Goal: Check status: Check status

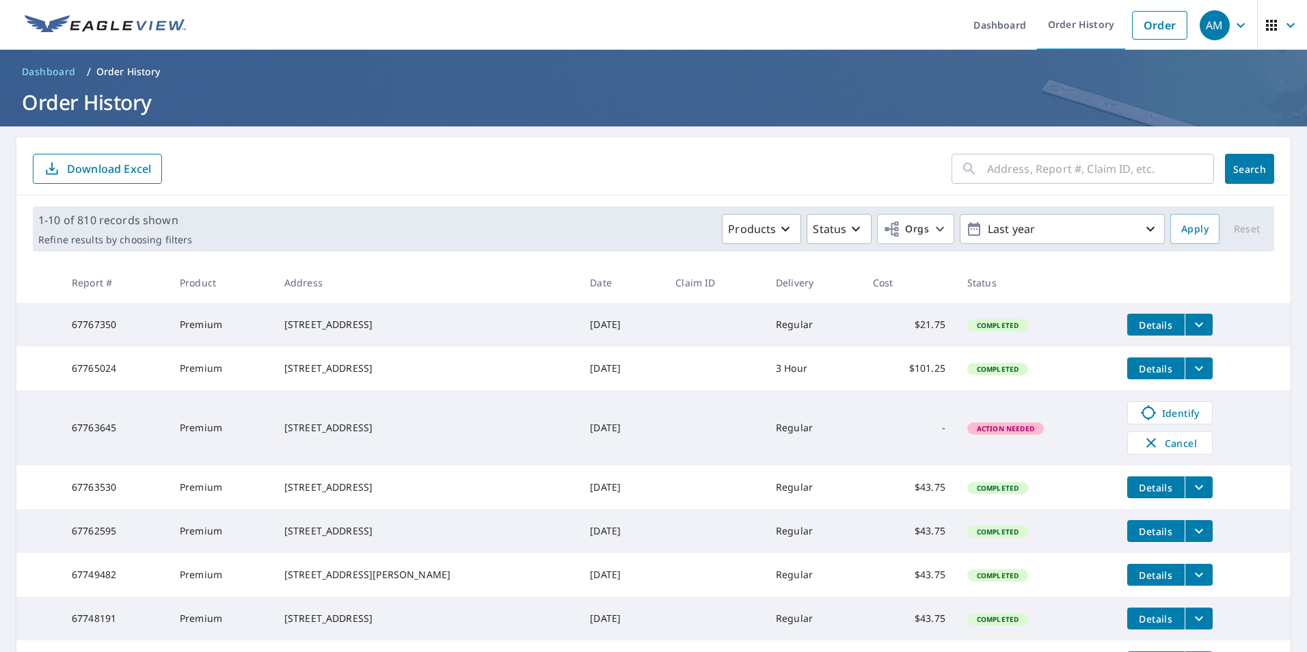
click at [1021, 165] on input "text" at bounding box center [1100, 169] width 227 height 38
type input "[STREET_ADDRESS]"
click at [1247, 168] on span "Search" at bounding box center [1249, 169] width 27 height 13
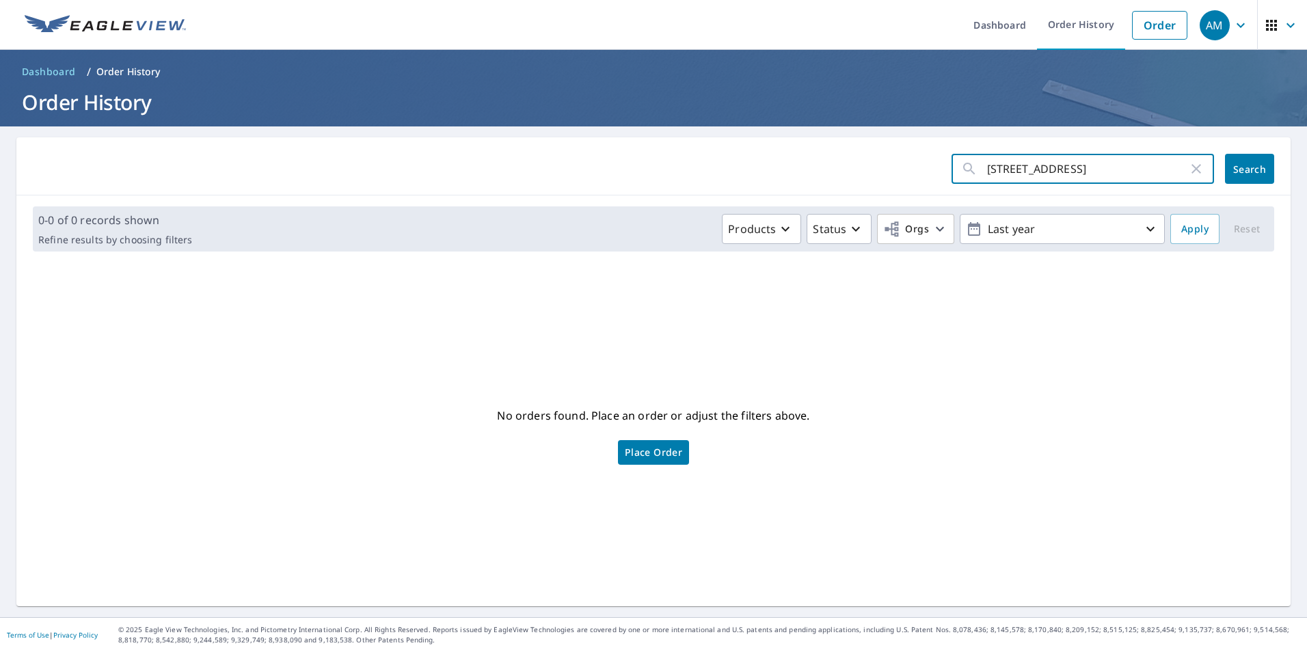
drag, startPoint x: 1005, startPoint y: 168, endPoint x: 939, endPoint y: 179, distance: 67.2
click at [939, 179] on form "8105 Madrillion court ​ Search" at bounding box center [653, 169] width 1241 height 30
type input "Madrillion court"
click at [1249, 165] on span "Search" at bounding box center [1249, 169] width 27 height 13
drag, startPoint x: 1071, startPoint y: 170, endPoint x: 924, endPoint y: 176, distance: 147.8
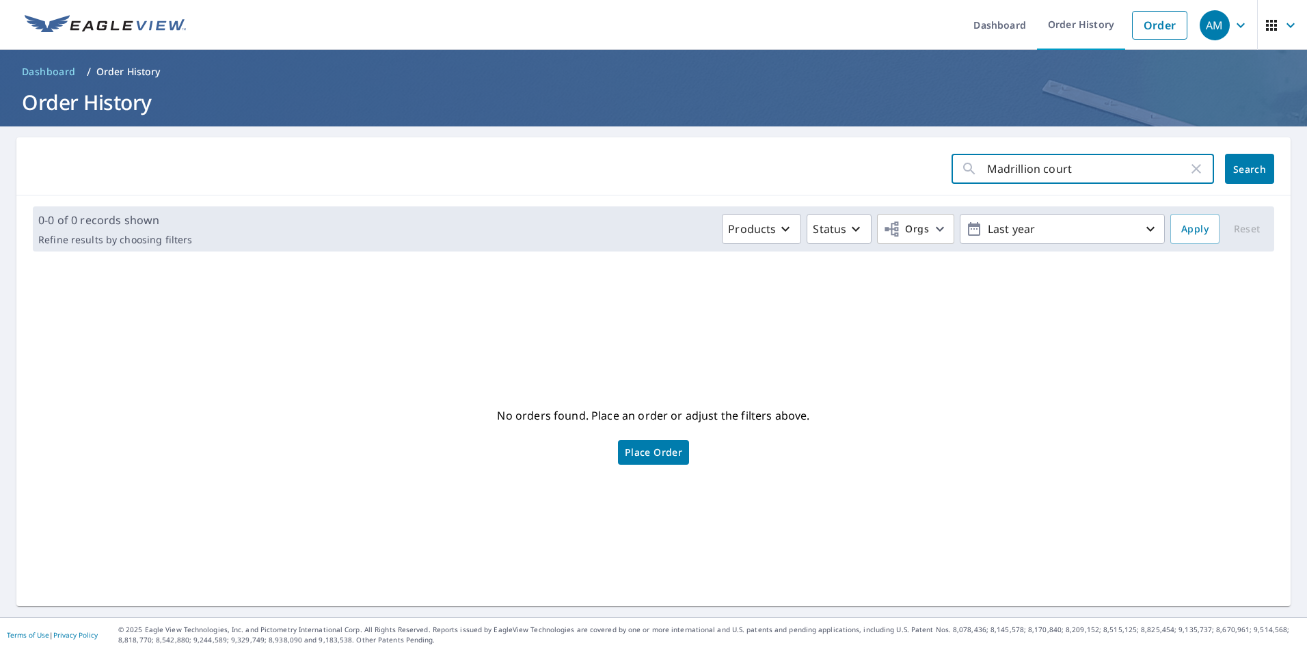
click at [924, 176] on form "Madrillion court ​ Search" at bounding box center [653, 169] width 1241 height 30
type input "10447"
click at [1250, 177] on button "Search" at bounding box center [1249, 169] width 49 height 30
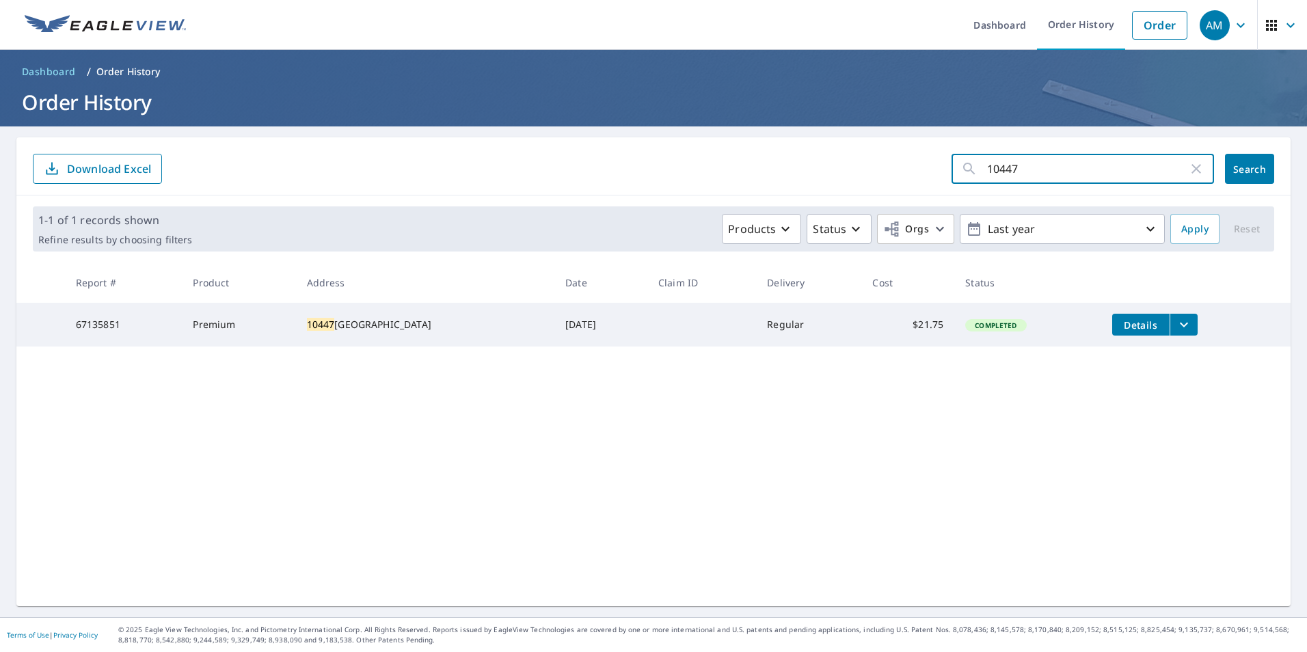
click at [1051, 161] on input "10447" at bounding box center [1087, 169] width 201 height 38
drag, startPoint x: 1050, startPoint y: 167, endPoint x: 915, endPoint y: 167, distance: 134.7
click at [915, 167] on form "10447 ​ Search Download Excel" at bounding box center [653, 169] width 1241 height 30
type input "9170"
click at [1242, 172] on span "Search" at bounding box center [1249, 169] width 27 height 13
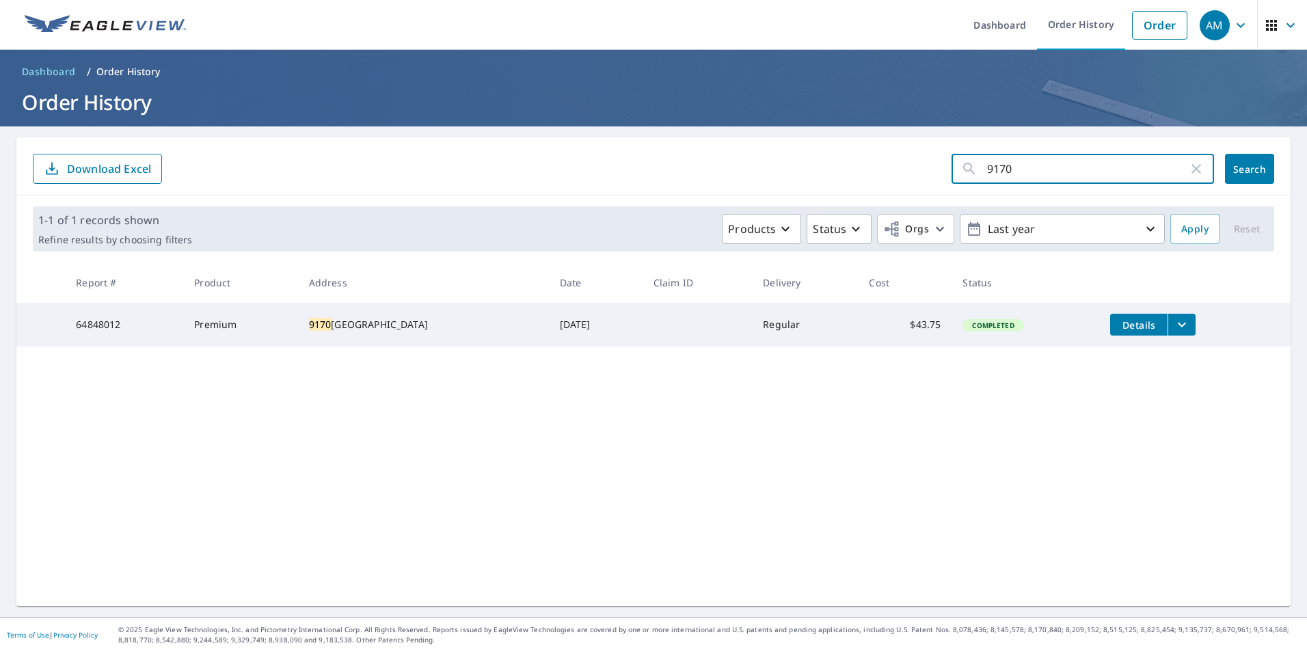
drag, startPoint x: 1010, startPoint y: 172, endPoint x: 938, endPoint y: 174, distance: 72.5
click at [938, 174] on form "9170 ​ Search Download Excel" at bounding box center [653, 169] width 1241 height 30
type input "4209"
click at [1242, 171] on span "Search" at bounding box center [1249, 169] width 27 height 13
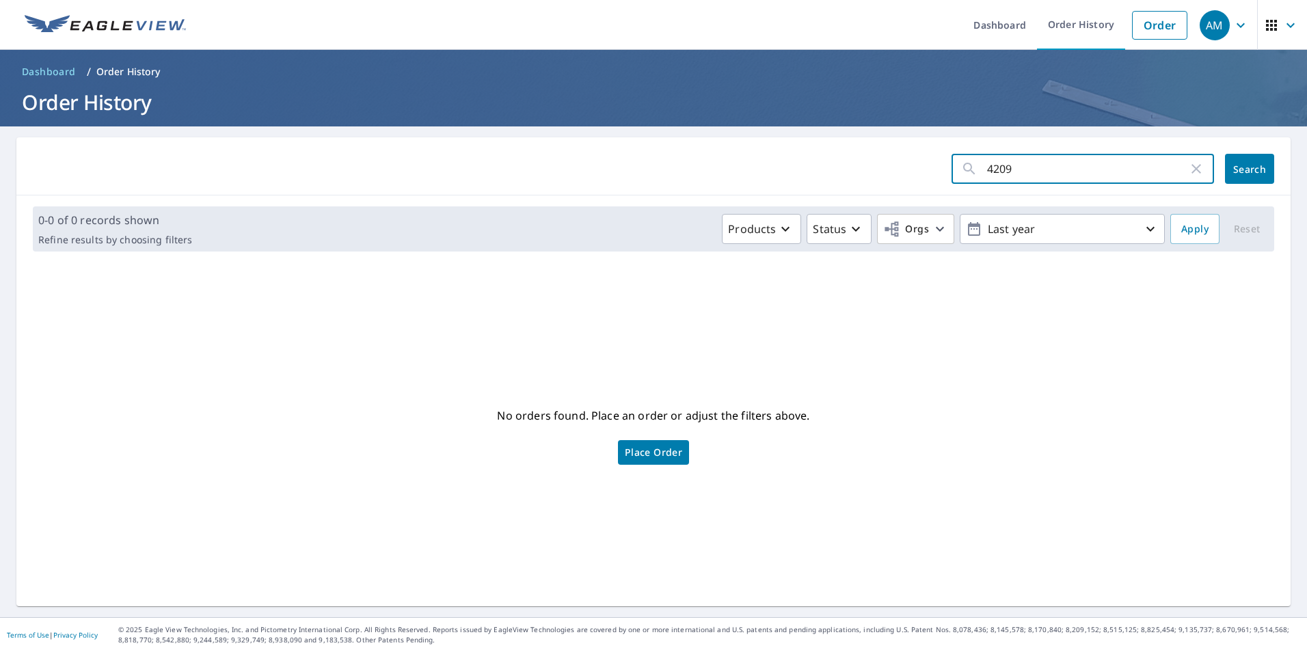
drag, startPoint x: 1018, startPoint y: 167, endPoint x: 926, endPoint y: 178, distance: 92.3
click at [926, 178] on form "4209 ​ Search" at bounding box center [653, 169] width 1241 height 30
type input "310"
click at [1245, 175] on span "Search" at bounding box center [1249, 169] width 27 height 13
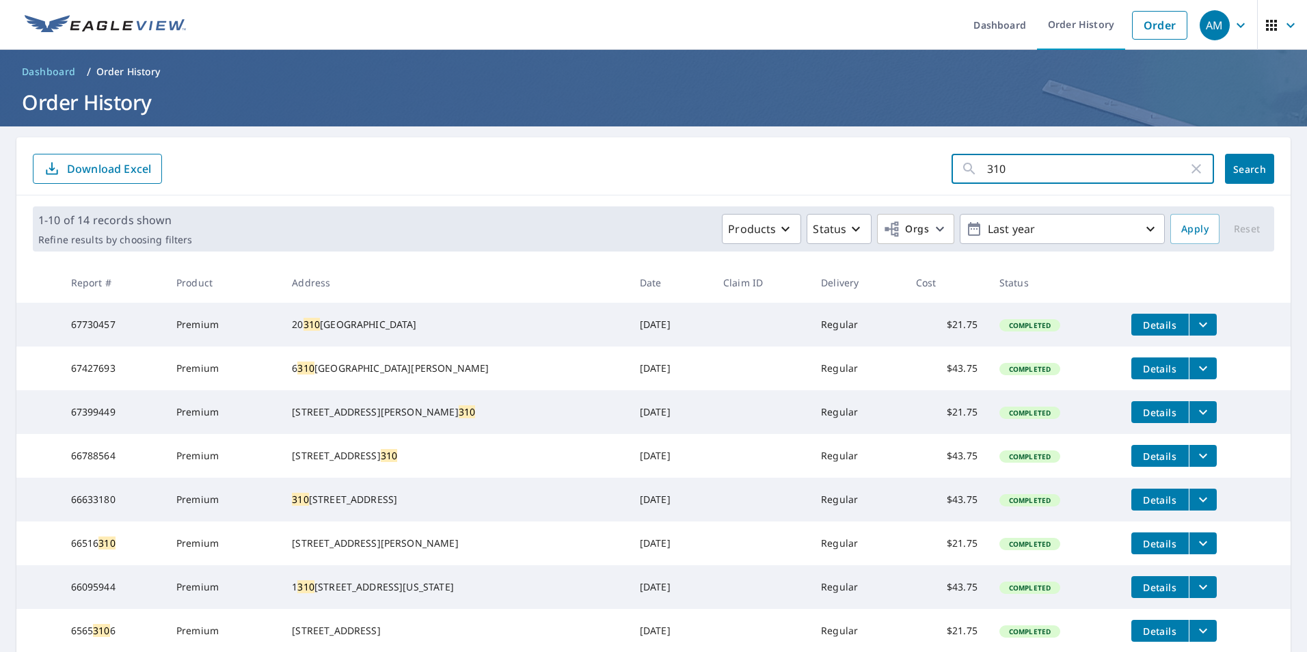
click at [1092, 174] on input "310" at bounding box center [1087, 169] width 201 height 38
type input "310 deerpath"
click at [1236, 172] on span "Search" at bounding box center [1249, 169] width 27 height 13
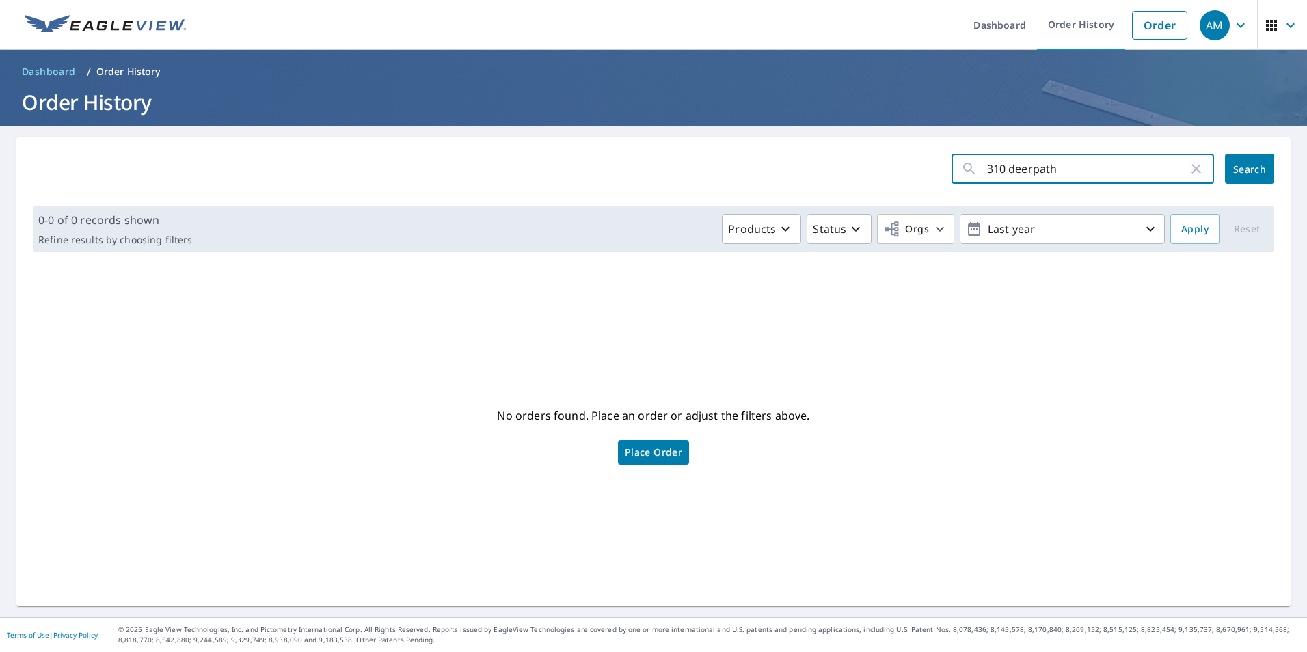
drag, startPoint x: 1081, startPoint y: 164, endPoint x: 903, endPoint y: 172, distance: 178.6
click at [917, 172] on form "310 deerpath ​ Search" at bounding box center [653, 169] width 1241 height 30
type input "25206"
click at [1236, 165] on span "Search" at bounding box center [1249, 169] width 27 height 13
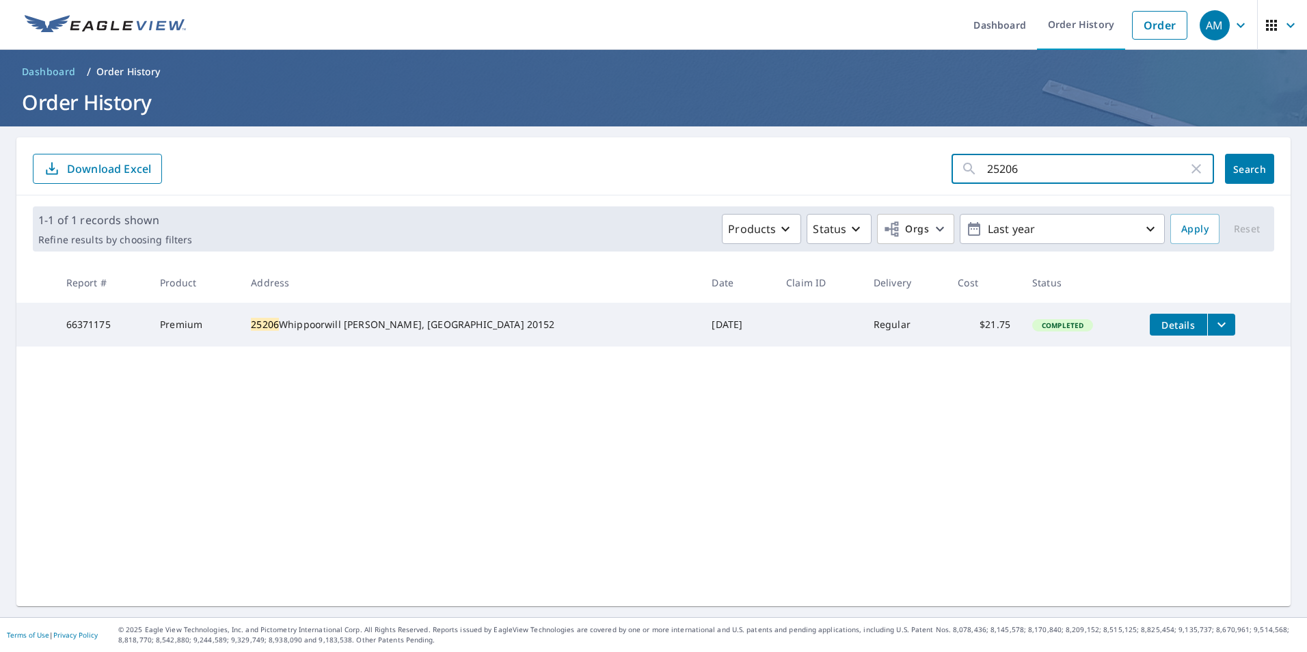
drag, startPoint x: 1099, startPoint y: 165, endPoint x: 763, endPoint y: 159, distance: 335.7
click at [764, 159] on form "25206 ​ Search Download Excel" at bounding box center [653, 169] width 1241 height 30
type input "46425"
click at [1252, 172] on span "Search" at bounding box center [1249, 169] width 27 height 13
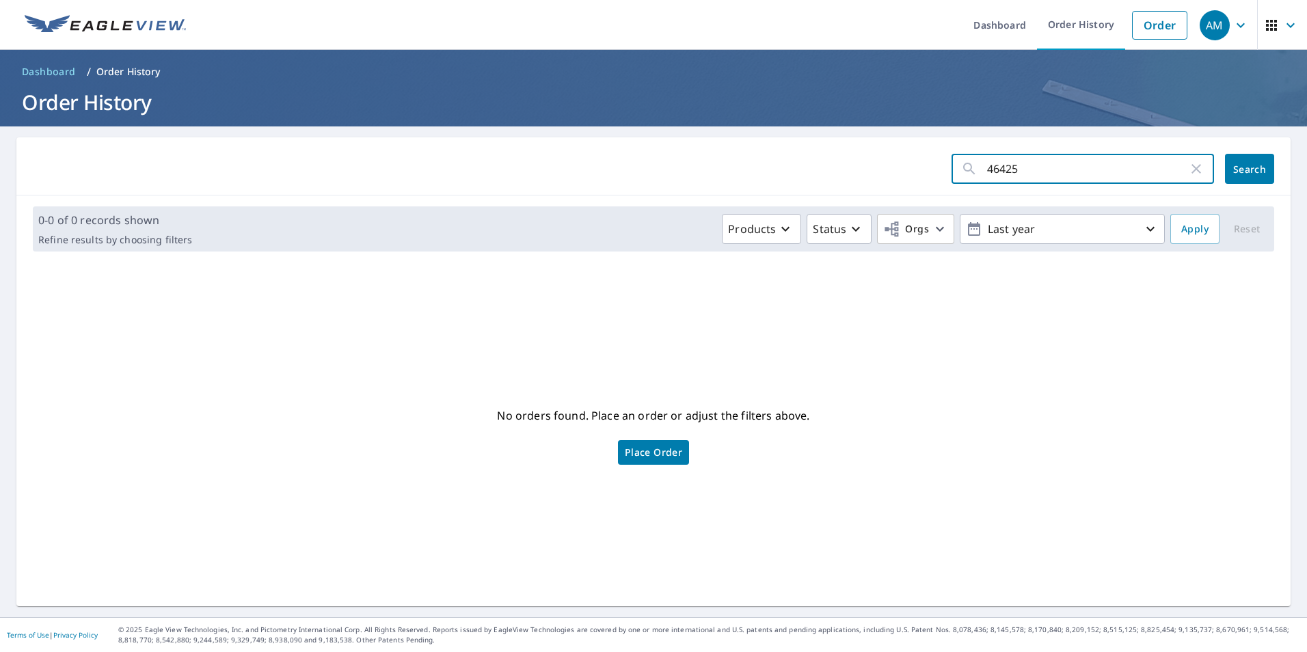
drag, startPoint x: 1013, startPoint y: 165, endPoint x: 857, endPoint y: 180, distance: 156.6
click at [857, 180] on form "46425 ​ Search" at bounding box center [653, 169] width 1241 height 30
type input "7"
type input "4798"
click at [1236, 173] on span "Search" at bounding box center [1249, 169] width 27 height 13
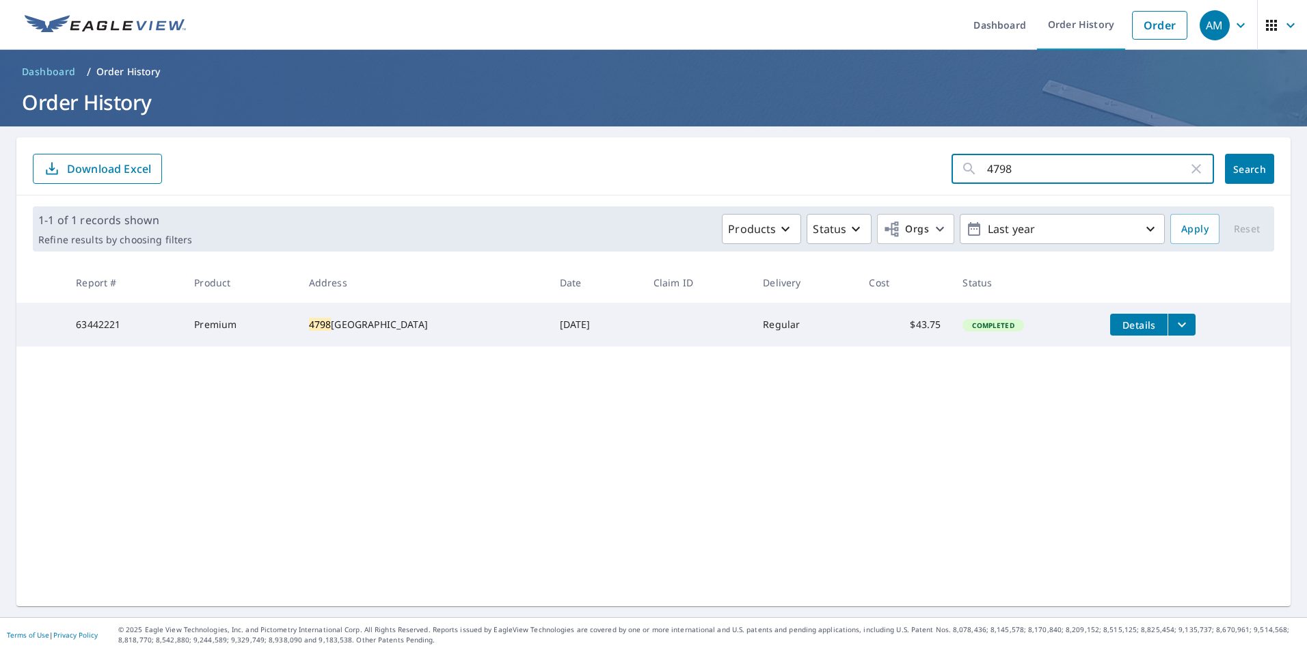
drag, startPoint x: 1038, startPoint y: 174, endPoint x: 921, endPoint y: 177, distance: 116.9
click at [922, 177] on form "4798 ​ Search Download Excel" at bounding box center [653, 169] width 1241 height 30
type input "7109"
click at [1236, 171] on span "Search" at bounding box center [1249, 169] width 27 height 13
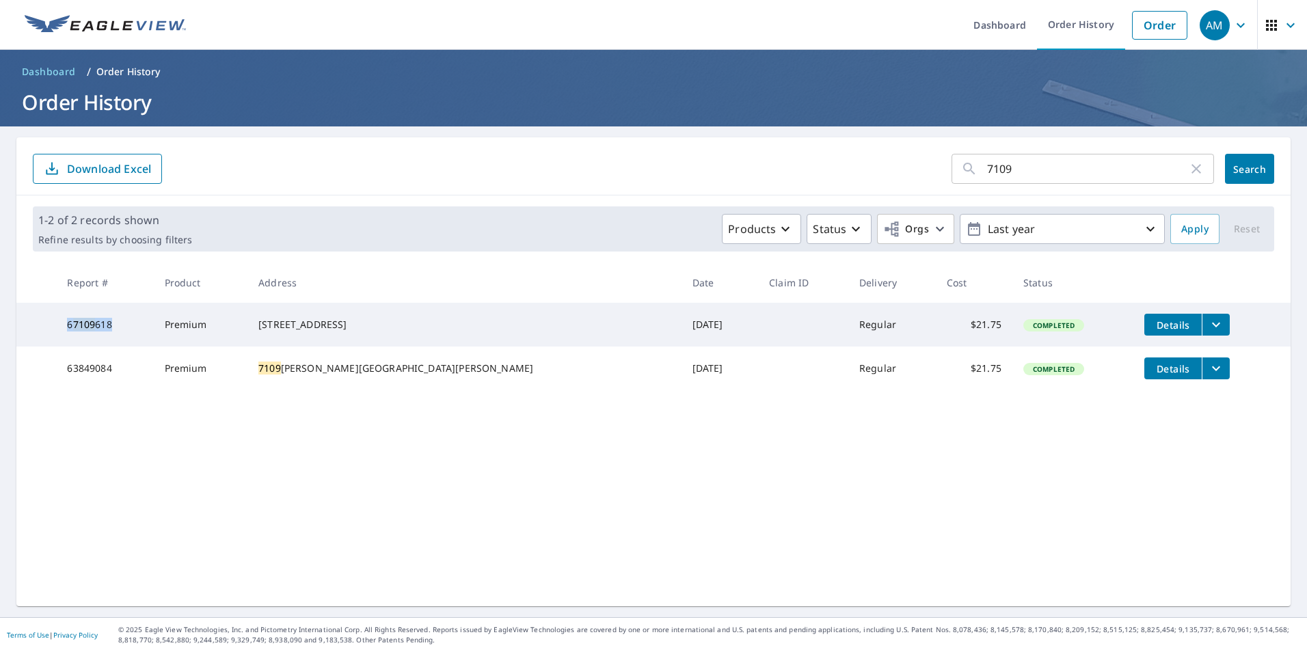
drag, startPoint x: 126, startPoint y: 327, endPoint x: 57, endPoint y: 329, distance: 69.8
click at [57, 329] on tr "6 7109 618 Premium 2044 Winged Foot Court Reston, [GEOGRAPHIC_DATA] 20191 [DATE…" at bounding box center [653, 325] width 1274 height 44
drag, startPoint x: 1021, startPoint y: 171, endPoint x: 885, endPoint y: 189, distance: 137.3
click at [885, 189] on div "7109 ​ Search Download Excel" at bounding box center [653, 166] width 1274 height 58
type input "5801"
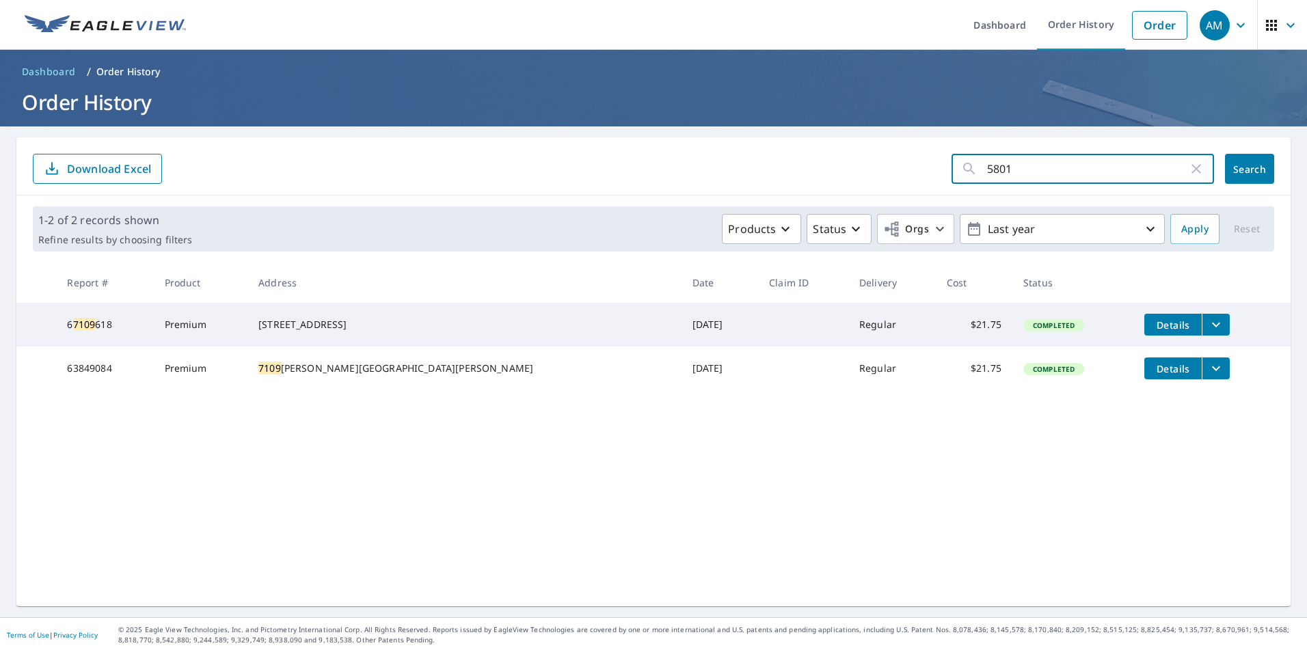
click at [1254, 174] on span "Search" at bounding box center [1249, 169] width 27 height 13
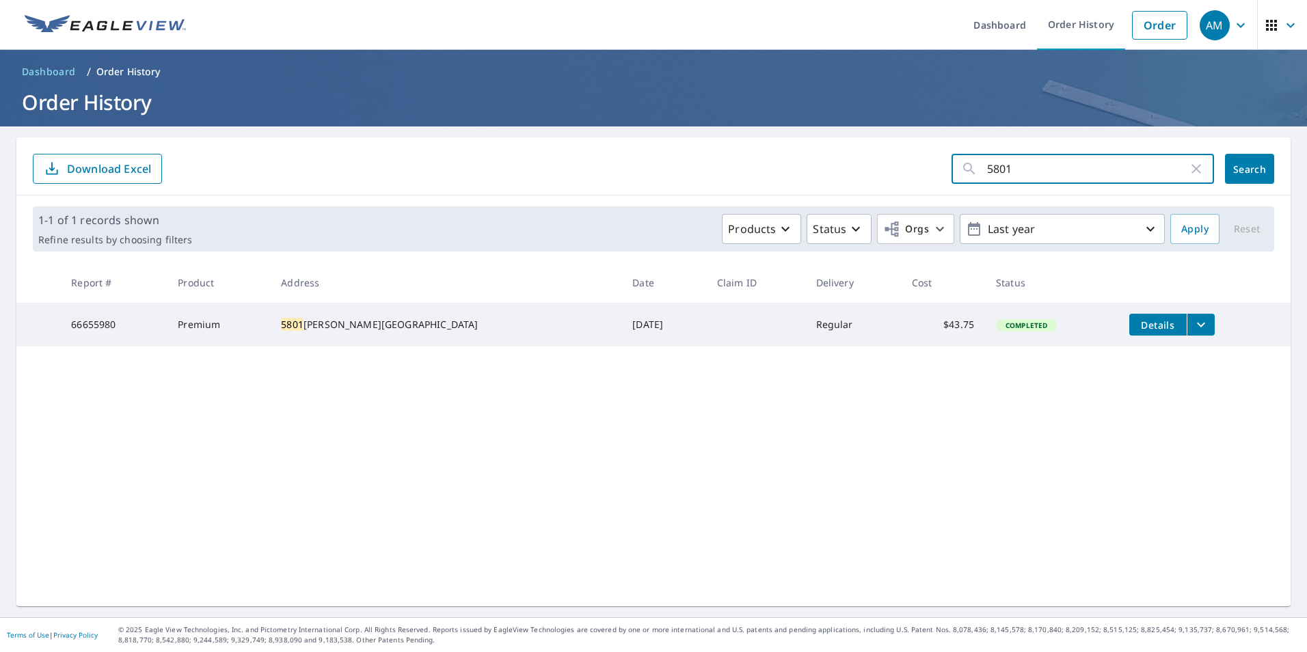
drag, startPoint x: 1034, startPoint y: 175, endPoint x: 865, endPoint y: 180, distance: 169.6
click at [865, 180] on form "5801 ​ Search Download Excel" at bounding box center [653, 169] width 1241 height 30
type input "1212"
click at [1235, 176] on button "Search" at bounding box center [1249, 169] width 49 height 30
drag, startPoint x: 1042, startPoint y: 172, endPoint x: 857, endPoint y: 184, distance: 186.3
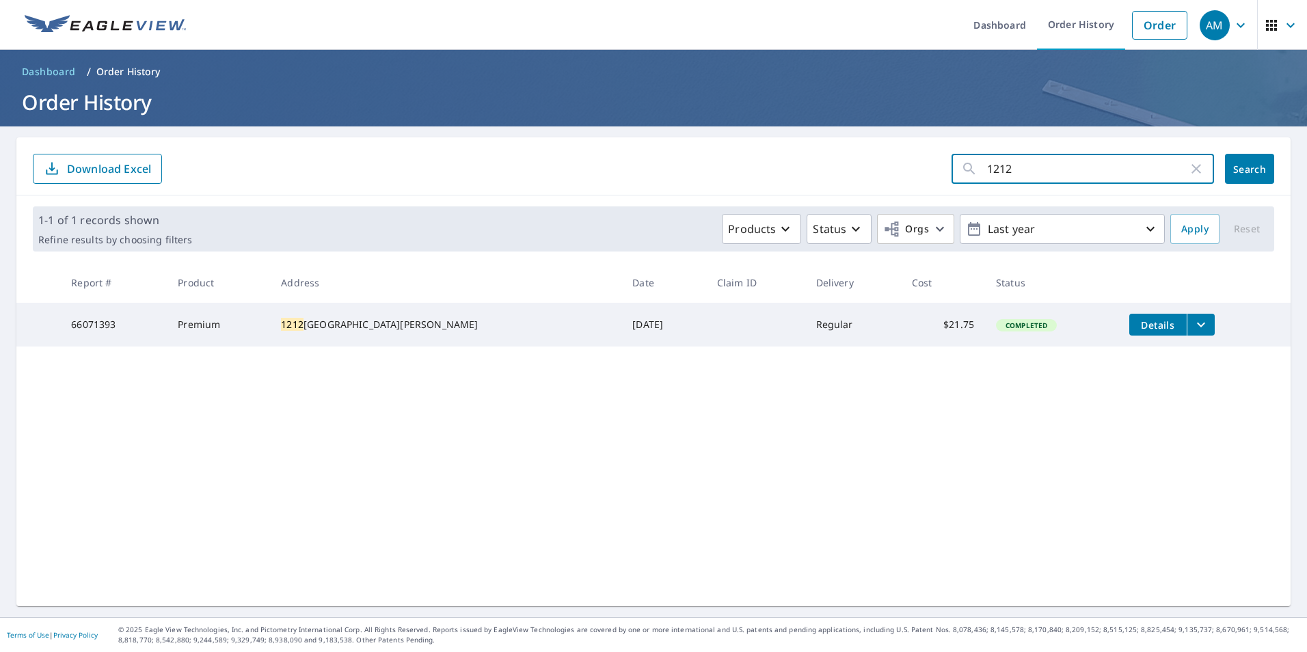
click at [857, 184] on div "1212 ​ Search Download Excel" at bounding box center [653, 166] width 1274 height 58
type input "11966"
click at [1252, 172] on span "Search" at bounding box center [1249, 169] width 27 height 13
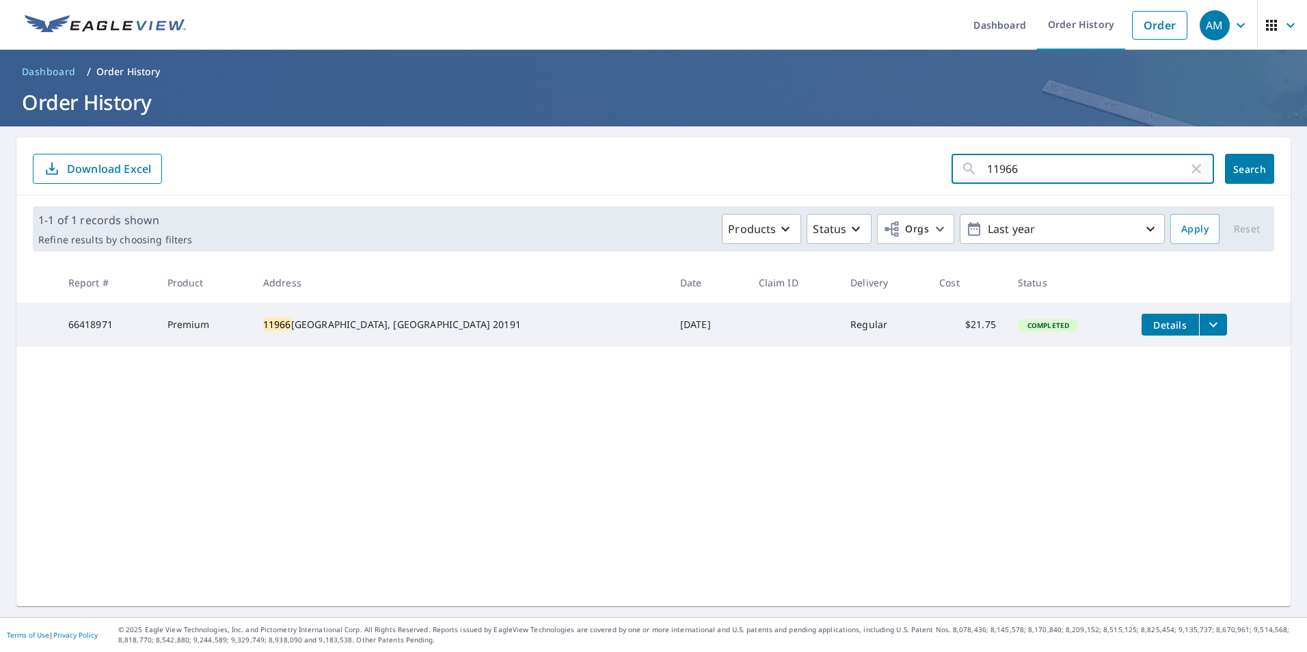
drag, startPoint x: 1033, startPoint y: 178, endPoint x: 890, endPoint y: 191, distance: 143.5
click at [891, 191] on div "11966 ​ Search Download Excel" at bounding box center [653, 166] width 1274 height 58
type input "10009"
click button "Search" at bounding box center [1249, 169] width 49 height 30
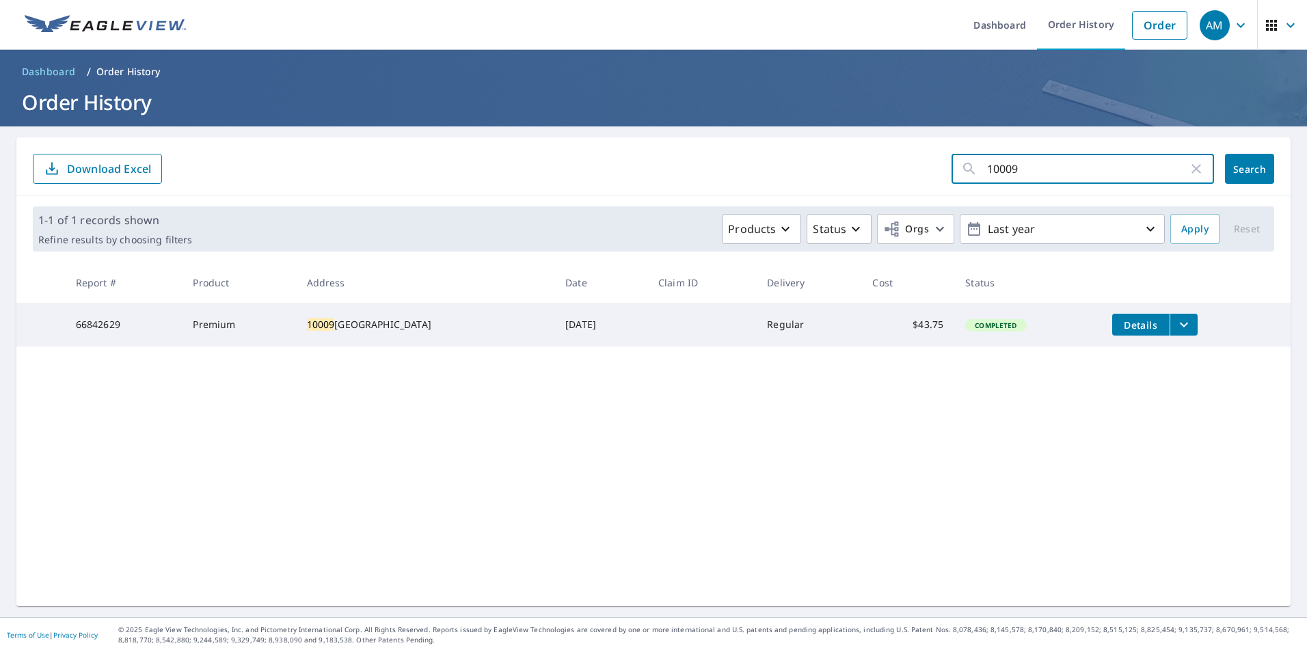
drag, startPoint x: 1077, startPoint y: 167, endPoint x: 902, endPoint y: 189, distance: 177.1
click at [902, 189] on div "10009 ​ Search Download Excel" at bounding box center [653, 166] width 1274 height 58
type input "3912"
click at [1239, 168] on span "Search" at bounding box center [1249, 169] width 27 height 13
drag, startPoint x: 1020, startPoint y: 165, endPoint x: 926, endPoint y: 175, distance: 94.9
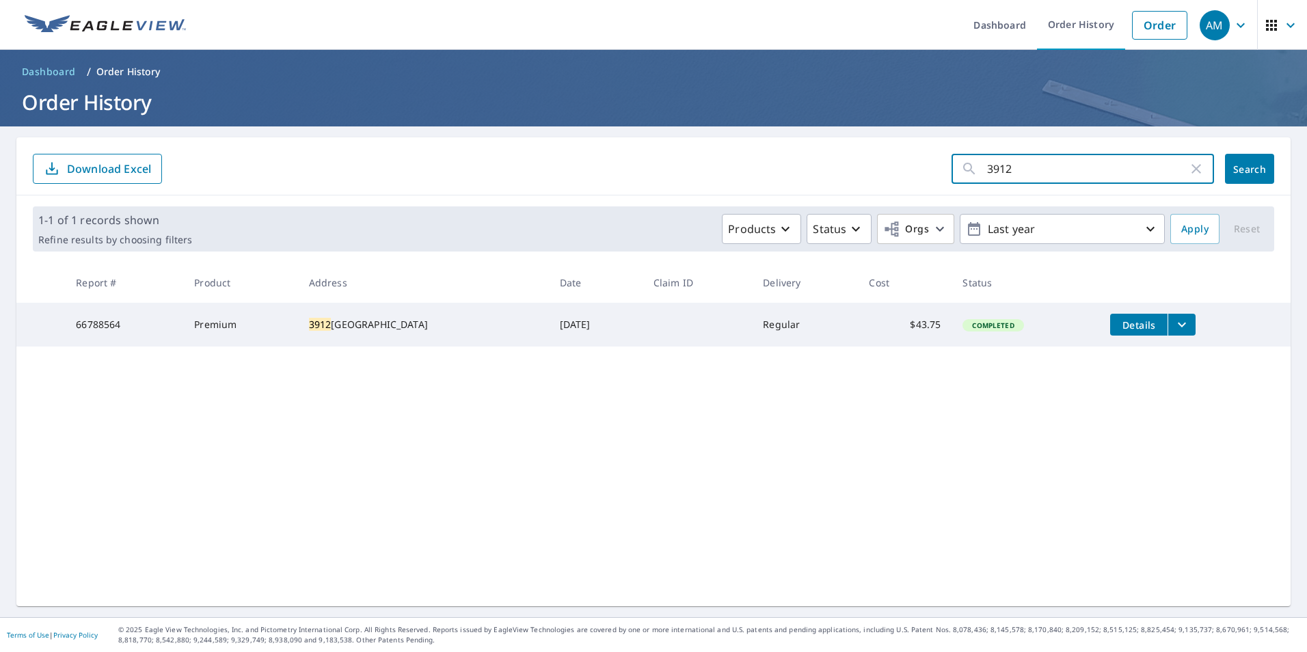
click at [926, 175] on form "3912 ​ Search Download Excel" at bounding box center [653, 169] width 1241 height 30
type input "20544"
click at [1236, 170] on span "Search" at bounding box center [1249, 169] width 27 height 13
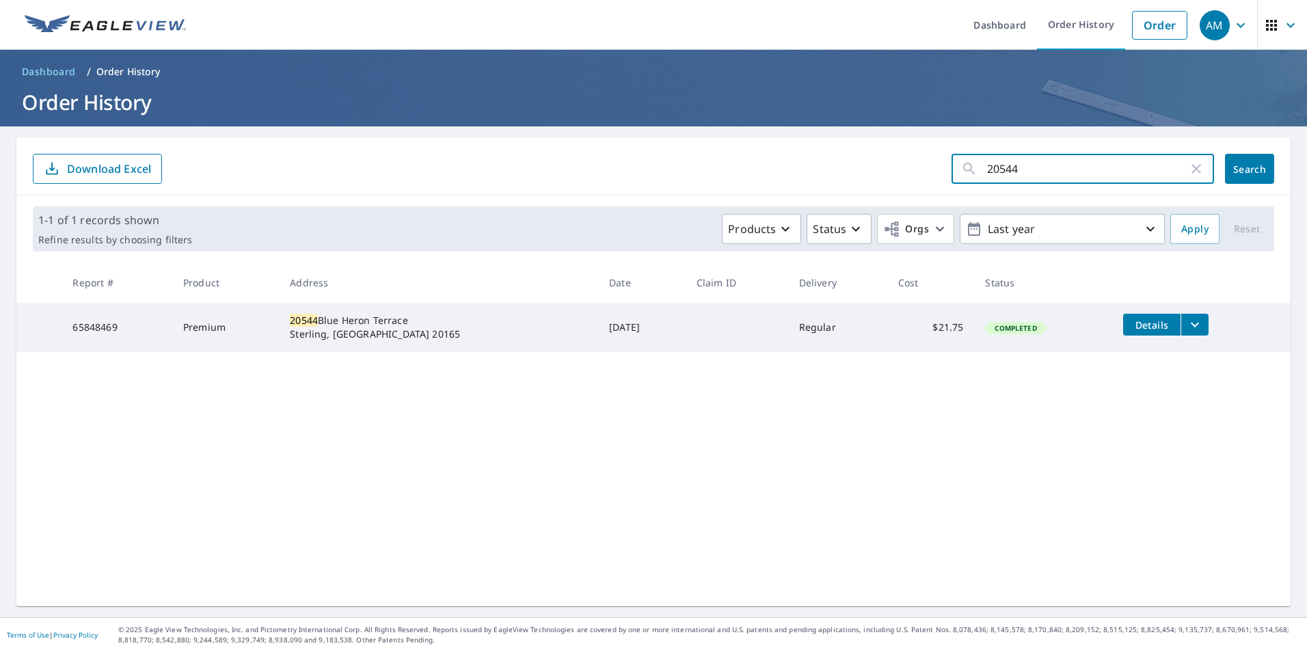
drag, startPoint x: 1043, startPoint y: 170, endPoint x: 858, endPoint y: 172, distance: 185.3
click at [859, 172] on form "20544 ​ Search Download Excel" at bounding box center [653, 169] width 1241 height 30
type input "409"
click at [1236, 170] on span "Search" at bounding box center [1249, 169] width 27 height 13
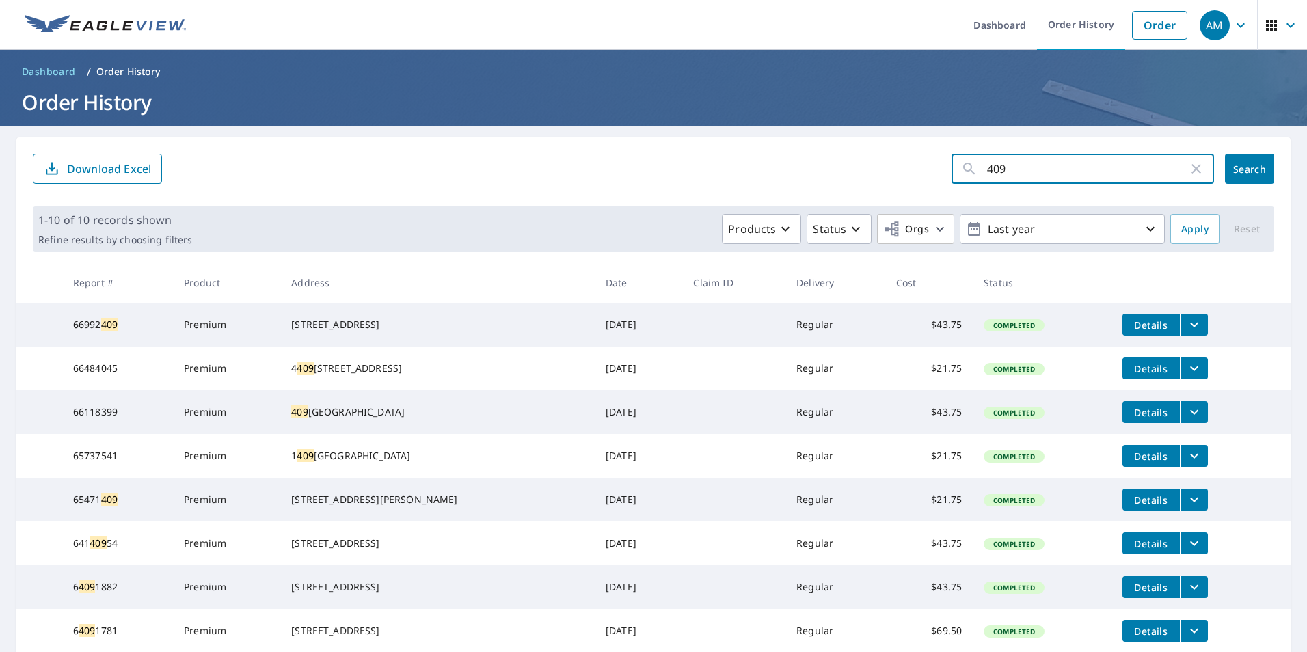
click at [1028, 170] on input "409" at bounding box center [1087, 169] width 201 height 38
type input "409 glyndon"
click at [1248, 165] on span "Search" at bounding box center [1249, 169] width 27 height 13
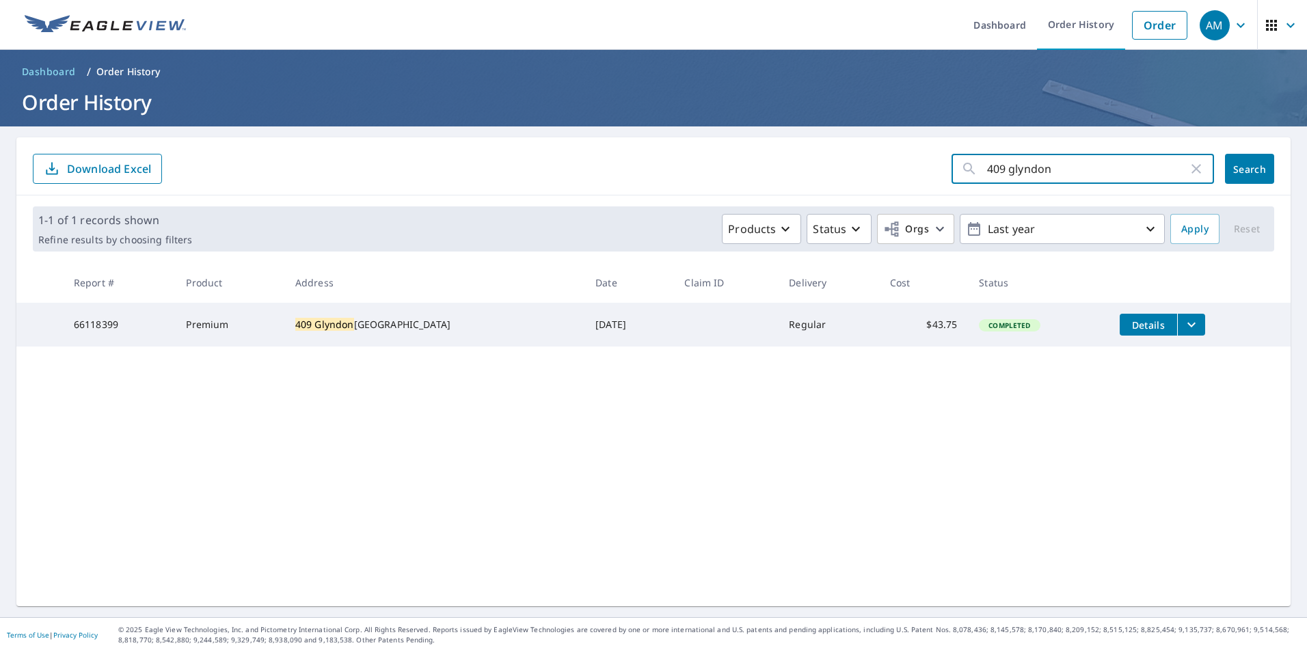
drag, startPoint x: 1071, startPoint y: 178, endPoint x: 889, endPoint y: 167, distance: 182.2
click at [889, 167] on form "409 glyndon ​ Search Download Excel" at bounding box center [653, 169] width 1241 height 30
type input "11772"
click at [1248, 157] on button "Search" at bounding box center [1249, 169] width 49 height 30
